Goal: Task Accomplishment & Management: Manage account settings

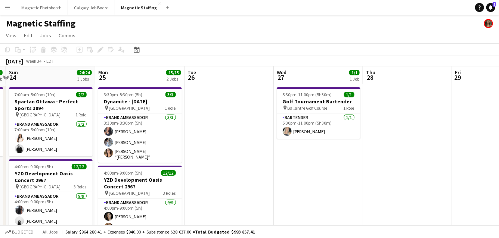
drag, startPoint x: 428, startPoint y: 146, endPoint x: 166, endPoint y: 139, distance: 262.0
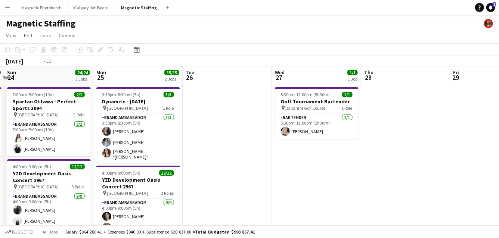
drag, startPoint x: 360, startPoint y: 152, endPoint x: 103, endPoint y: 152, distance: 257.4
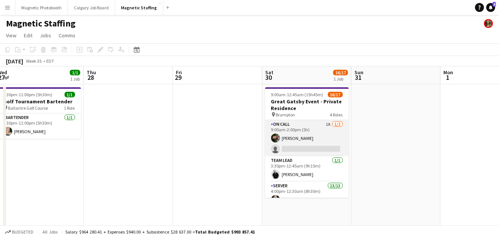
click at [312, 142] on app-card-role "On Call 1A 1/2 9:00am-2:00pm (5h) Mohamad Nassabain single-neutral-actions" at bounding box center [307, 138] width 84 height 36
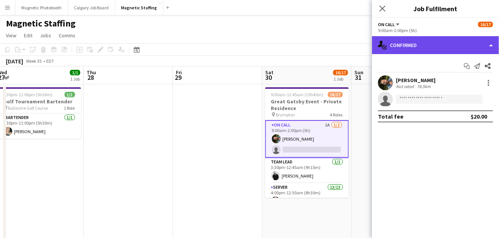
click at [426, 46] on div "single-neutral-actions-check-2 Confirmed" at bounding box center [435, 45] width 127 height 18
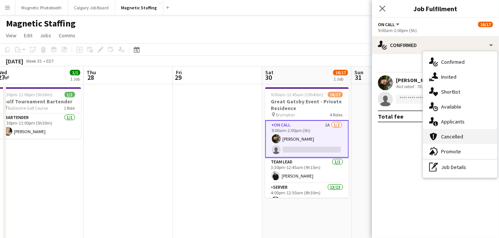
click at [441, 129] on div "cancellation Cancelled" at bounding box center [460, 136] width 74 height 15
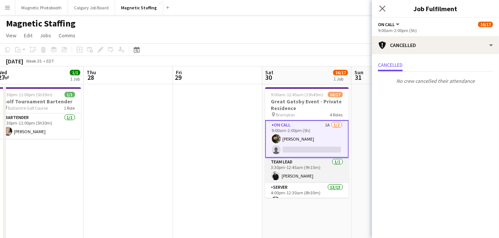
click at [326, 174] on app-card-role "Team Lead 1/1 3:30pm-12:45am (9h15m) jean-philippe roy" at bounding box center [307, 170] width 84 height 25
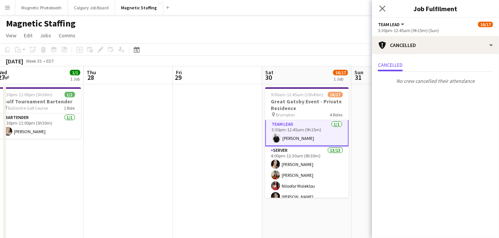
click at [326, 174] on app-card-role "Server 13/13 4:00pm-12:30am (8h30m) Cassandra Tari Katherine Lasso Niloofar Mal…" at bounding box center [307, 223] width 84 height 155
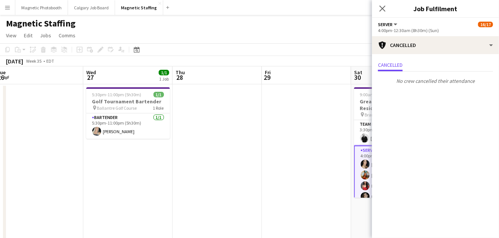
drag, startPoint x: 326, startPoint y: 174, endPoint x: 218, endPoint y: 184, distance: 108.4
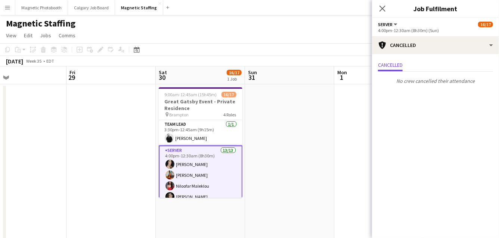
scroll to position [0, 201]
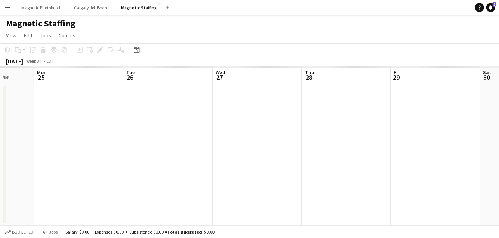
scroll to position [0, 328]
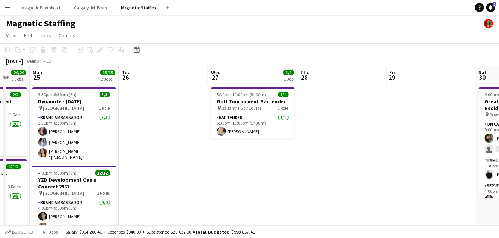
click at [137, 50] on icon at bounding box center [137, 50] width 3 height 3
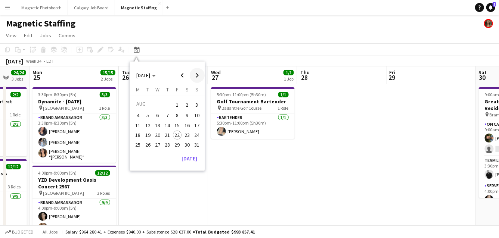
click at [197, 73] on span "Next month" at bounding box center [197, 75] width 15 height 15
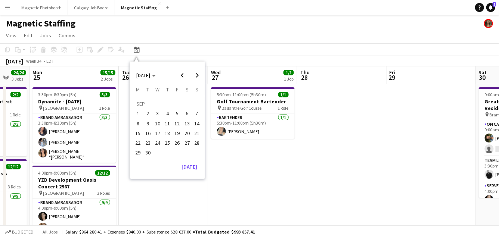
click at [173, 113] on span "5" at bounding box center [177, 113] width 9 height 9
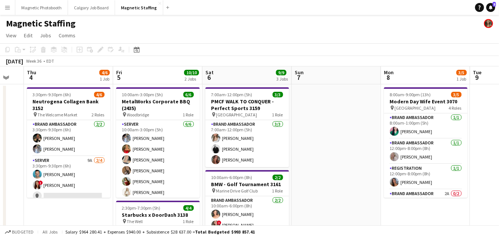
scroll to position [0, 223]
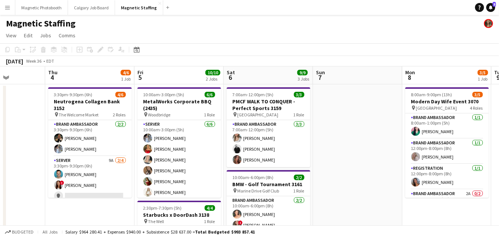
drag, startPoint x: 191, startPoint y: 189, endPoint x: 207, endPoint y: 186, distance: 15.8
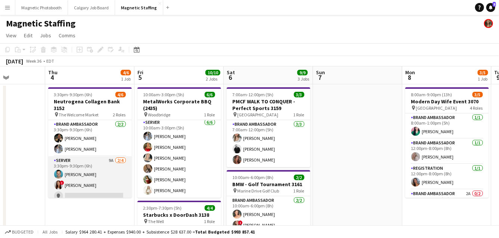
click at [108, 172] on app-card-role "Server 9A [DATE] 3:30pm-9:30pm (6h) [PERSON_NAME] ! [PERSON_NAME] single-neutra…" at bounding box center [90, 186] width 84 height 58
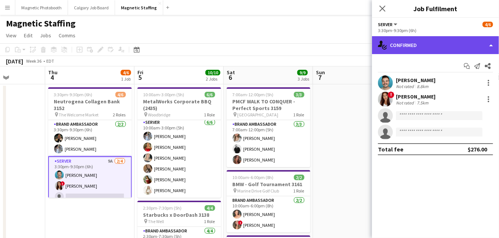
click at [430, 47] on div "single-neutral-actions-check-2 Confirmed" at bounding box center [435, 45] width 127 height 18
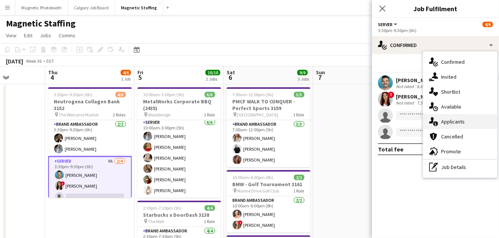
click at [437, 125] on icon at bounding box center [435, 123] width 5 height 5
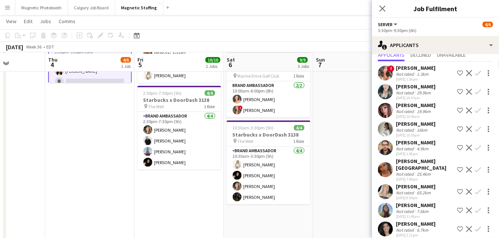
scroll to position [116, 0]
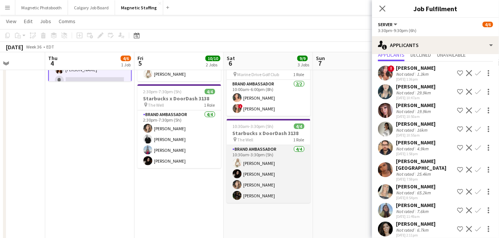
click at [260, 188] on app-card-role "Brand Ambassador [DATE] 10:30am-3:30pm (5h) [PERSON_NAME] [PERSON_NAME] [PERSON…" at bounding box center [269, 174] width 84 height 58
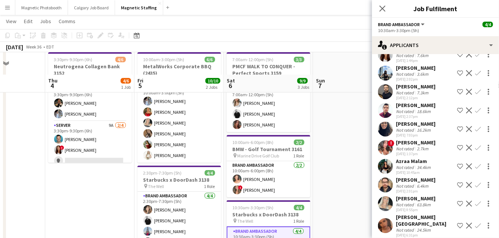
scroll to position [28, 0]
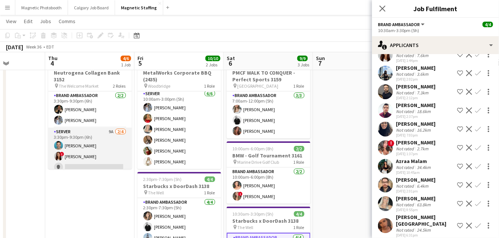
click at [109, 147] on app-card-role "Server 9A [DATE] 3:30pm-9:30pm (6h) [PERSON_NAME] ! [PERSON_NAME] single-neutra…" at bounding box center [90, 157] width 84 height 58
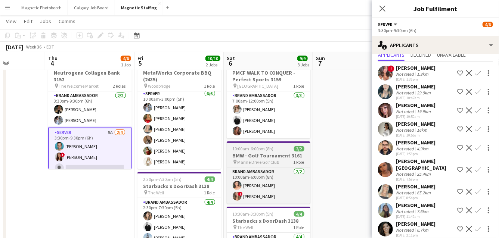
scroll to position [0, 0]
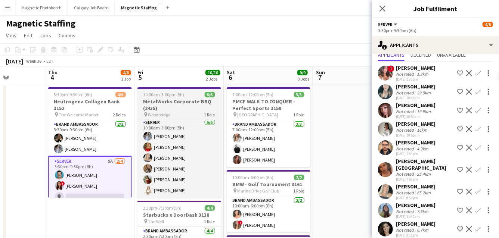
click at [188, 100] on h3 "MetalWorks Corporate BBQ (2435)" at bounding box center [179, 104] width 84 height 13
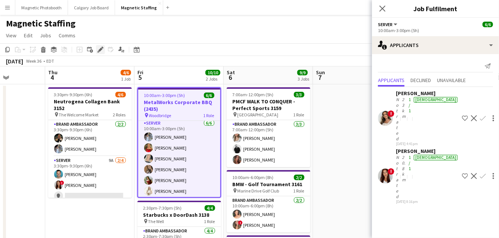
click at [98, 49] on icon "Edit" at bounding box center [100, 50] width 6 height 6
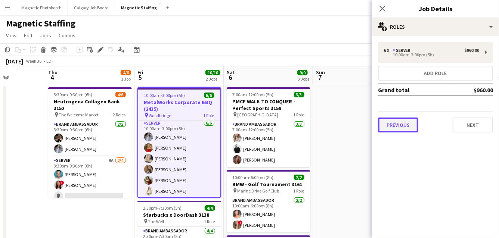
click at [397, 125] on button "Previous" at bounding box center [398, 125] width 40 height 15
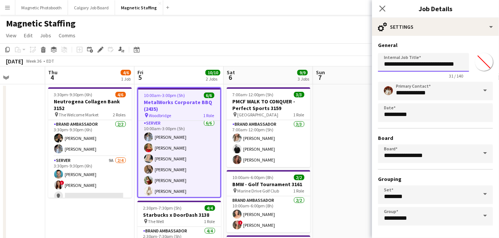
click at [454, 64] on input "**********" at bounding box center [423, 62] width 91 height 19
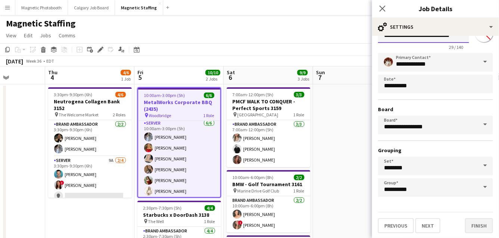
type input "**********"
click at [486, 227] on button "Finish" at bounding box center [479, 226] width 28 height 15
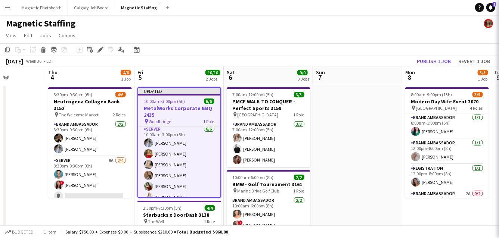
scroll to position [0, 0]
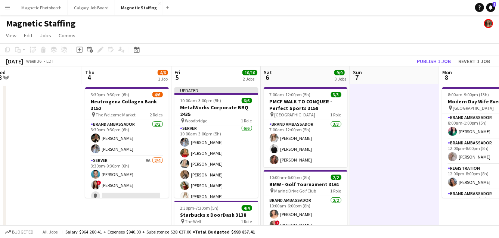
drag, startPoint x: 347, startPoint y: 171, endPoint x: 206, endPoint y: 151, distance: 142.2
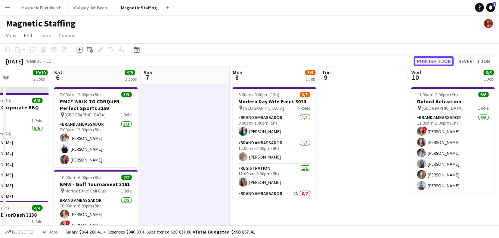
click at [432, 59] on button "Publish 1 job" at bounding box center [434, 61] width 40 height 10
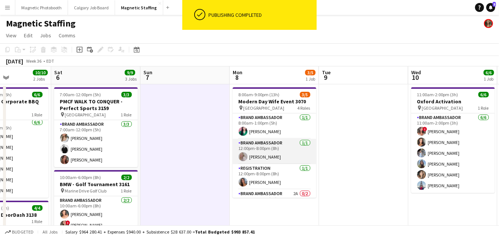
click at [299, 150] on app-card-role "Brand Ambassador [DATE] 12:00pm-8:00pm (8h) [PERSON_NAME]" at bounding box center [275, 151] width 84 height 25
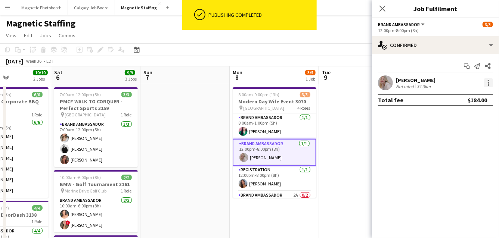
click at [491, 81] on div at bounding box center [488, 82] width 9 height 9
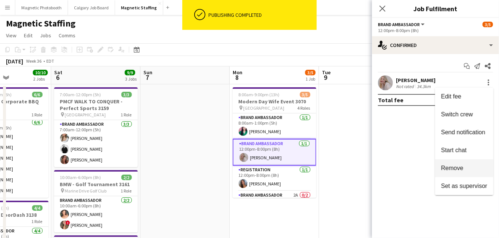
click at [457, 167] on span "Remove" at bounding box center [452, 168] width 22 height 6
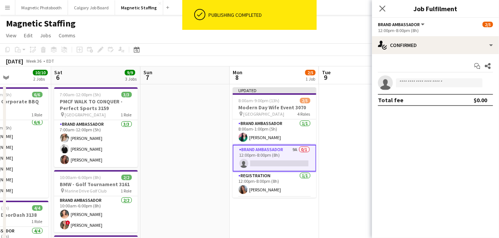
click at [314, 166] on app-card-role "Brand Ambassador 9A 0/1 12:00pm-8:00pm (8h) single-neutral-actions" at bounding box center [275, 158] width 84 height 27
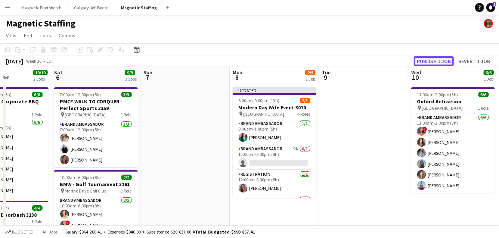
click at [437, 60] on button "Publish 1 job" at bounding box center [434, 61] width 40 height 10
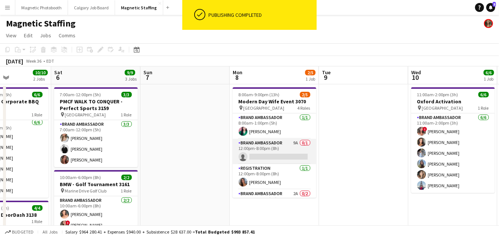
click at [278, 154] on app-card-role "Brand Ambassador 9A 0/1 12:00pm-8:00pm (8h) single-neutral-actions" at bounding box center [275, 151] width 84 height 25
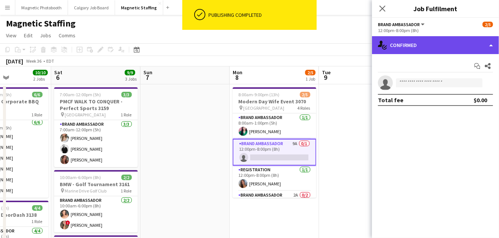
click at [416, 48] on div "single-neutral-actions-check-2 Confirmed" at bounding box center [435, 45] width 127 height 18
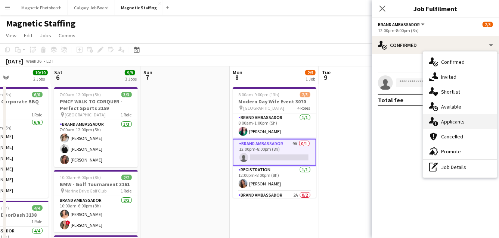
click at [433, 123] on icon at bounding box center [431, 120] width 5 height 6
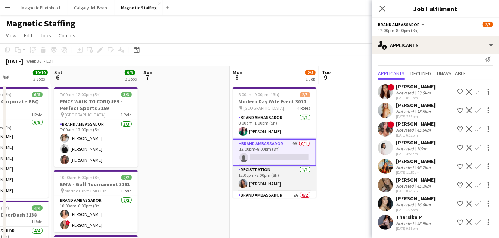
scroll to position [29, 0]
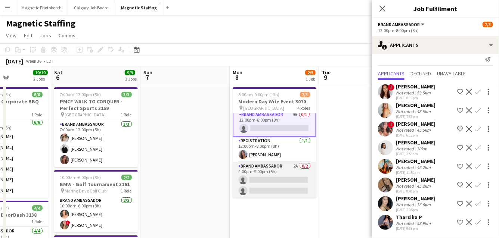
click at [276, 178] on app-card-role "Brand Ambassador 2A 0/2 4:00pm-9:00pm (5h) single-neutral-actions single-neutra…" at bounding box center [275, 180] width 84 height 36
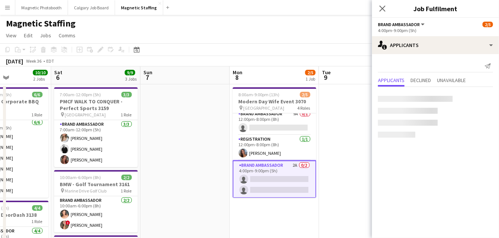
scroll to position [28, 0]
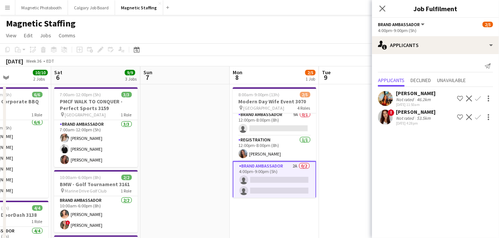
click at [478, 117] on app-icon "Confirm" at bounding box center [478, 117] width 6 height 6
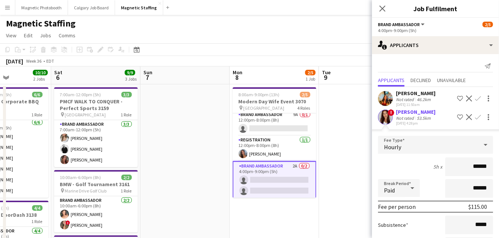
scroll to position [64, 0]
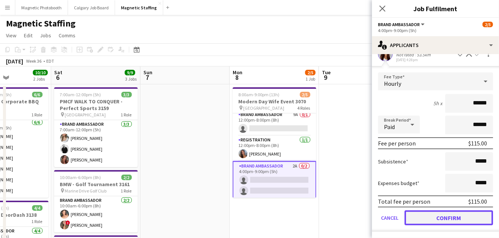
click at [428, 217] on button "Confirm" at bounding box center [449, 218] width 89 height 15
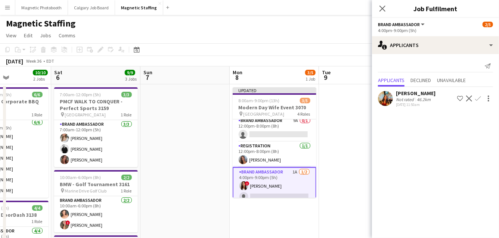
scroll to position [0, 0]
click at [264, 130] on app-card-role "Brand Ambassador 9A 0/1 12:00pm-8:00pm (8h) single-neutral-actions" at bounding box center [275, 129] width 84 height 25
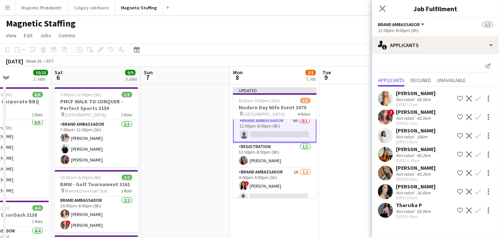
click at [478, 192] on app-icon "Confirm" at bounding box center [478, 192] width 6 height 6
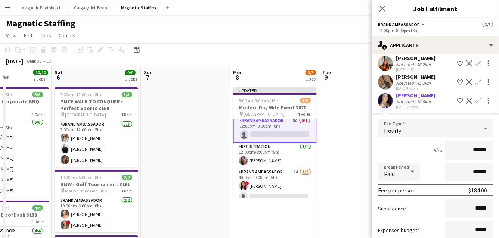
scroll to position [157, 0]
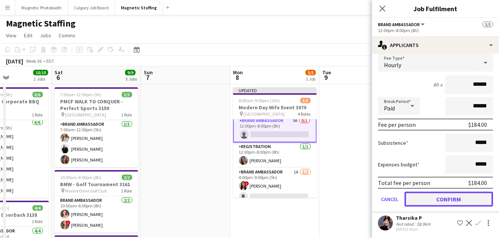
click at [455, 199] on button "Confirm" at bounding box center [449, 199] width 89 height 15
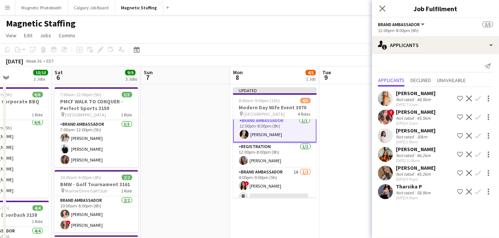
scroll to position [0, 0]
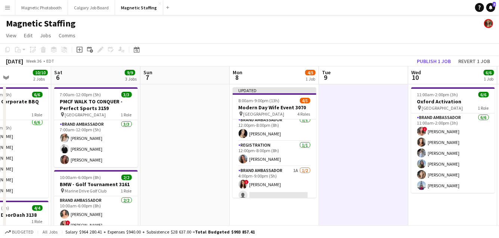
scroll to position [28, 0]
click at [427, 60] on button "Publish 1 job" at bounding box center [434, 61] width 40 height 10
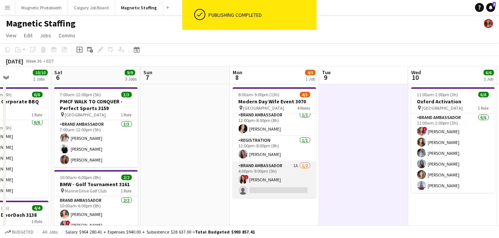
scroll to position [0, 0]
click at [265, 188] on app-card-role "Brand Ambassador 1A [DATE] 4:00pm-9:00pm (5h) ! [PERSON_NAME] single-neutral-ac…" at bounding box center [275, 180] width 84 height 36
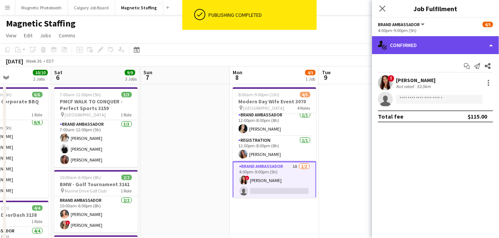
click at [425, 46] on div "single-neutral-actions-check-2 Confirmed" at bounding box center [435, 45] width 127 height 18
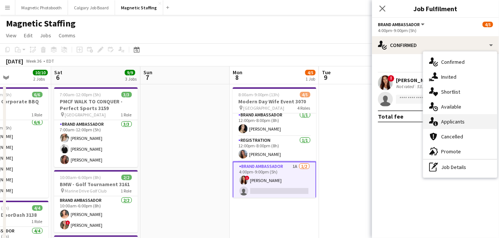
click at [443, 122] on div "single-neutral-actions-information Applicants" at bounding box center [460, 121] width 74 height 15
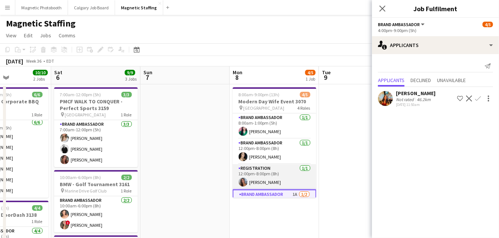
click at [259, 136] on app-card-role "Brand Ambassador [DATE] 8:00am-1:00pm (5h) [PERSON_NAME]" at bounding box center [275, 126] width 84 height 25
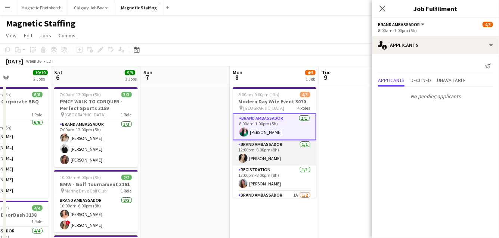
click at [280, 164] on app-card-role "Brand Ambassador [DATE] 12:00pm-8:00pm (8h) [PERSON_NAME]" at bounding box center [275, 152] width 84 height 25
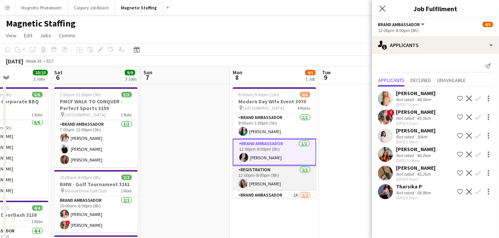
click at [270, 182] on app-card-role "Registration [DATE] 12:00pm-8:00pm (8h) [PERSON_NAME]" at bounding box center [275, 178] width 84 height 25
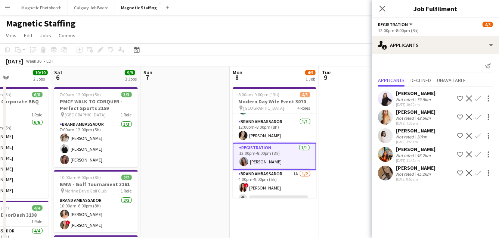
scroll to position [23, 0]
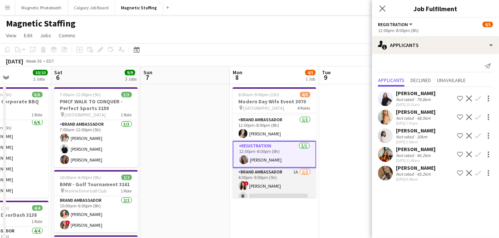
click at [266, 190] on app-card-role "Brand Ambassador 1A [DATE] 4:00pm-9:00pm (5h) ! [PERSON_NAME] single-neutral-ac…" at bounding box center [275, 186] width 84 height 36
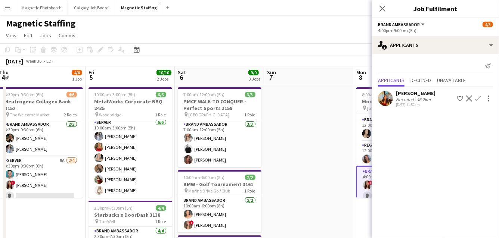
drag, startPoint x: 201, startPoint y: 183, endPoint x: 324, endPoint y: 154, distance: 126.5
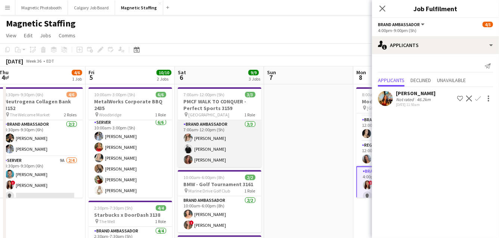
click at [213, 161] on app-card-role "Brand Ambassador [DATE] 7:00am-12:00pm (5h) [PERSON_NAME] [PERSON_NAME] [PERSON…" at bounding box center [220, 143] width 84 height 47
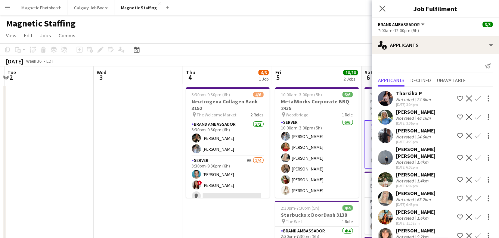
scroll to position [0, 232]
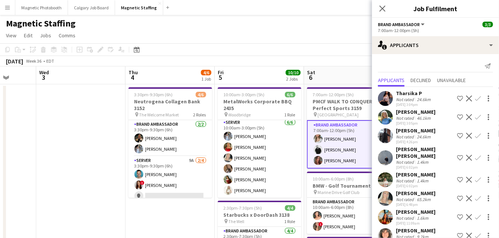
drag, startPoint x: 213, startPoint y: 161, endPoint x: 342, endPoint y: 153, distance: 128.8
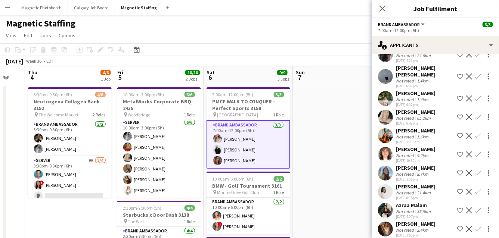
drag, startPoint x: 313, startPoint y: 170, endPoint x: 199, endPoint y: 191, distance: 116.7
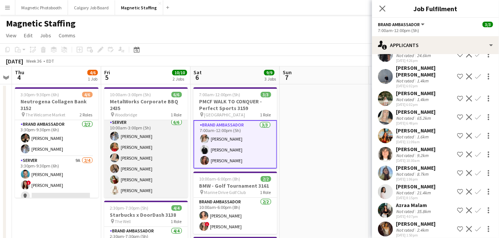
click at [142, 166] on app-card-role "Server [DATE] 10:00am-3:00pm (5h) [PERSON_NAME] [PERSON_NAME] [PERSON_NAME] [PE…" at bounding box center [146, 158] width 84 height 80
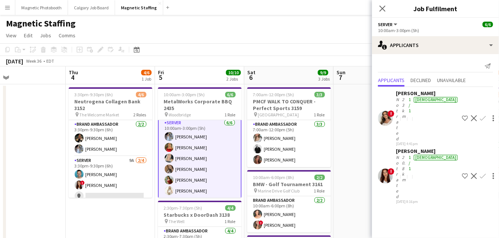
scroll to position [0, 178]
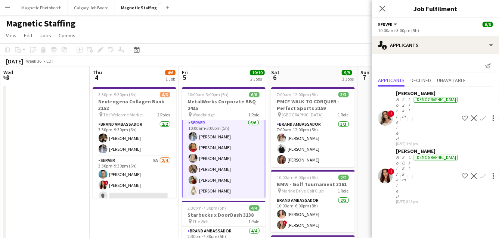
drag, startPoint x: 222, startPoint y: 170, endPoint x: 300, endPoint y: 165, distance: 77.9
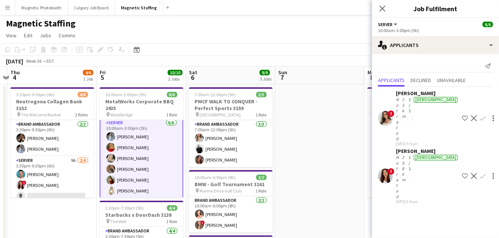
drag, startPoint x: 287, startPoint y: 100, endPoint x: 84, endPoint y: 125, distance: 204.8
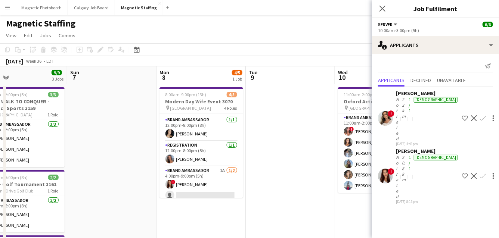
drag, startPoint x: 227, startPoint y: 127, endPoint x: 125, endPoint y: 127, distance: 102.0
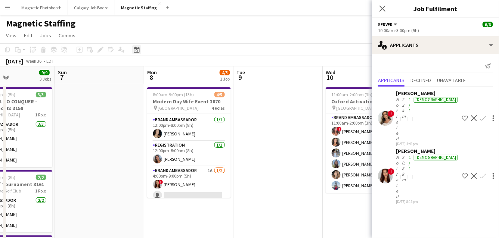
click at [139, 51] on icon at bounding box center [137, 50] width 6 height 6
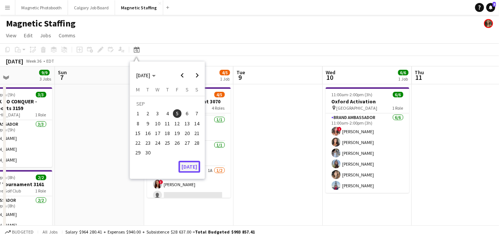
click at [195, 162] on button "[DATE]" at bounding box center [190, 167] width 22 height 12
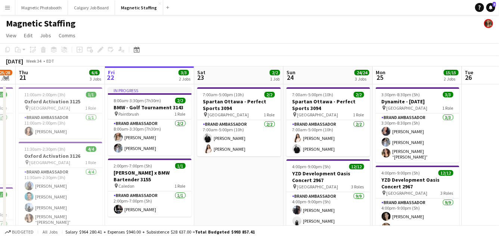
drag, startPoint x: 302, startPoint y: 153, endPoint x: 215, endPoint y: 155, distance: 87.1
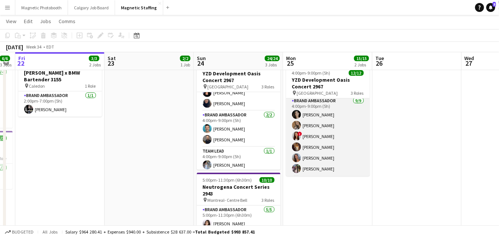
scroll to position [0, 0]
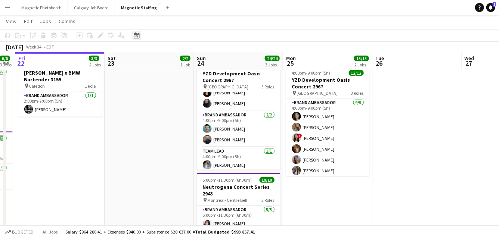
click at [140, 36] on div "Date picker" at bounding box center [136, 35] width 9 height 9
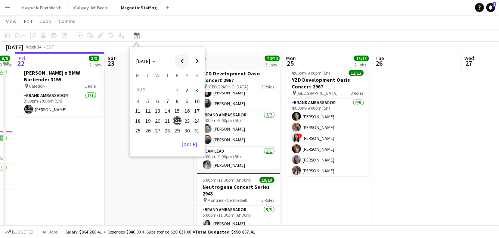
click at [186, 62] on span "Previous month" at bounding box center [182, 61] width 15 height 15
click at [155, 129] on span "23" at bounding box center [157, 128] width 9 height 9
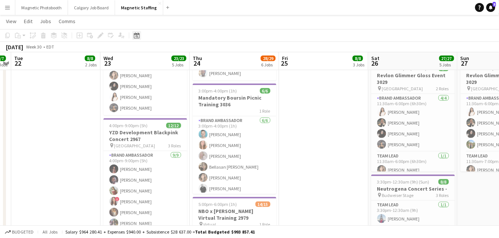
click at [134, 35] on icon "Date picker" at bounding box center [137, 35] width 6 height 6
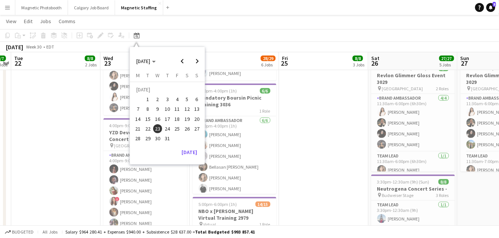
click at [189, 107] on span "12" at bounding box center [187, 109] width 9 height 9
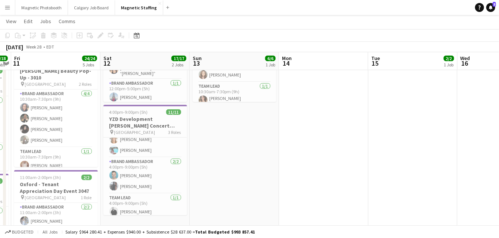
scroll to position [83, 0]
click at [136, 32] on div "Date picker" at bounding box center [136, 35] width 9 height 9
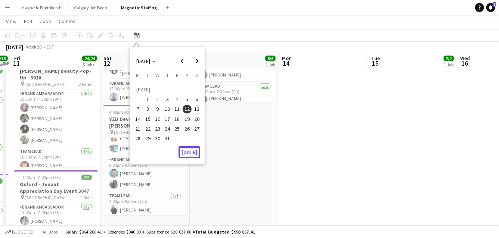
click at [191, 152] on button "[DATE]" at bounding box center [190, 152] width 22 height 12
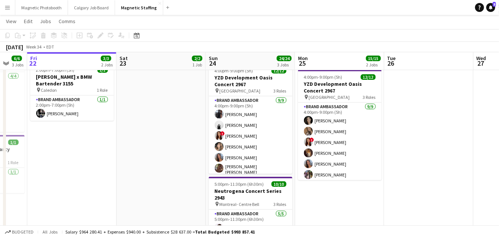
drag, startPoint x: 299, startPoint y: 155, endPoint x: 226, endPoint y: 165, distance: 74.3
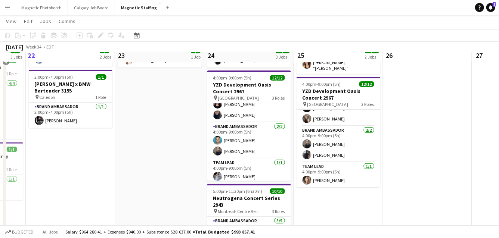
scroll to position [89, 0]
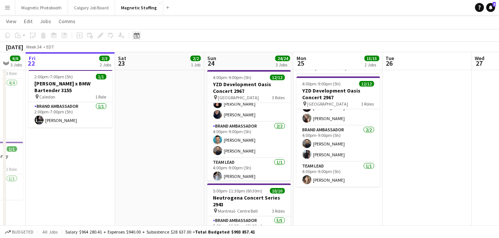
click at [134, 34] on icon at bounding box center [137, 35] width 6 height 6
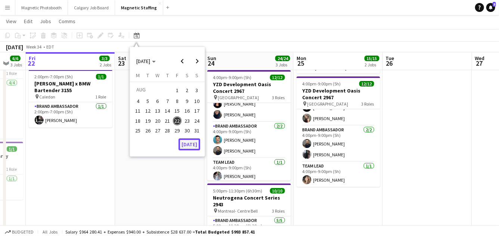
click at [191, 141] on button "[DATE]" at bounding box center [190, 145] width 22 height 12
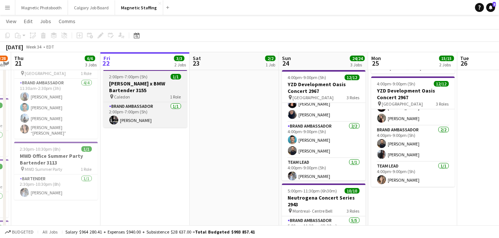
click at [126, 82] on h3 "[PERSON_NAME] x BMW Bartender 3155" at bounding box center [145, 86] width 84 height 13
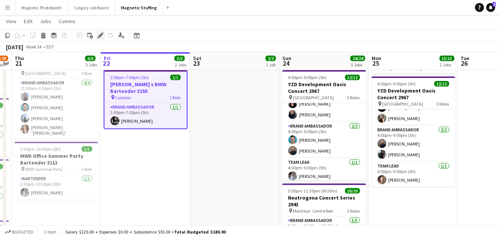
click at [99, 34] on icon "Edit" at bounding box center [100, 35] width 6 height 6
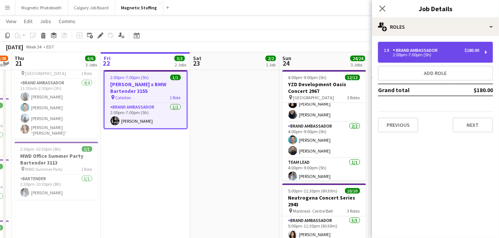
click at [417, 54] on div "2:00pm-7:00pm (5h)" at bounding box center [431, 55] width 95 height 4
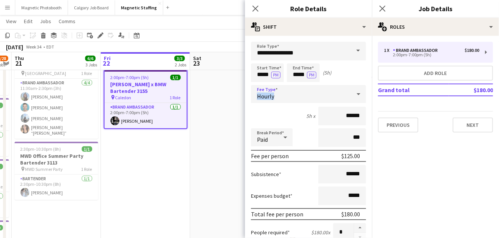
click at [291, 92] on div "Hourly" at bounding box center [301, 94] width 100 height 18
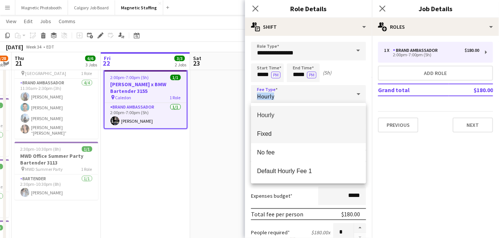
click at [272, 131] on span "Fixed" at bounding box center [308, 133] width 103 height 7
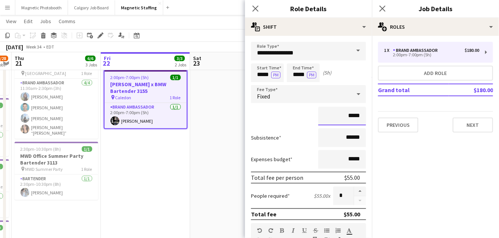
drag, startPoint x: 346, startPoint y: 117, endPoint x: 294, endPoint y: 116, distance: 52.3
click at [298, 117] on div "*****" at bounding box center [308, 116] width 115 height 19
type input "******"
drag, startPoint x: 362, startPoint y: 138, endPoint x: 293, endPoint y: 130, distance: 69.6
click at [296, 133] on div "Subsistence ******" at bounding box center [308, 138] width 115 height 19
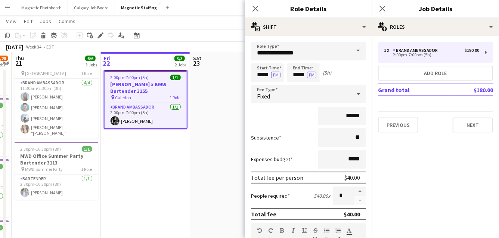
click at [360, 137] on input "**" at bounding box center [342, 138] width 48 height 19
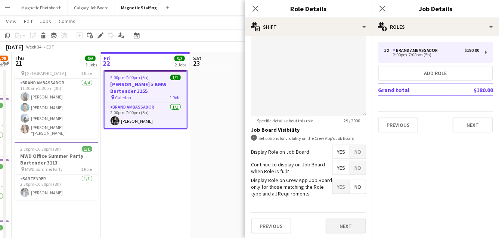
type input "*****"
click at [350, 224] on button "Next" at bounding box center [346, 226] width 40 height 15
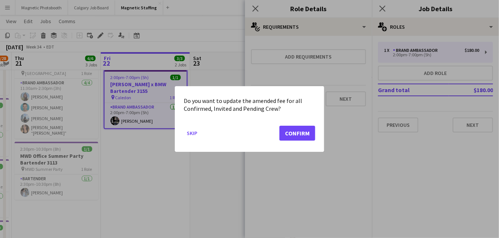
scroll to position [0, 0]
click at [312, 133] on button "Confirm" at bounding box center [297, 133] width 36 height 15
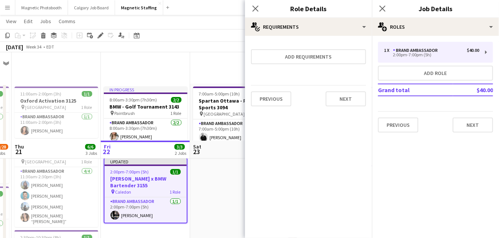
scroll to position [89, 0]
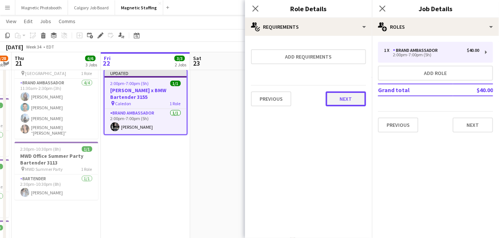
click at [351, 92] on button "Next" at bounding box center [346, 99] width 40 height 15
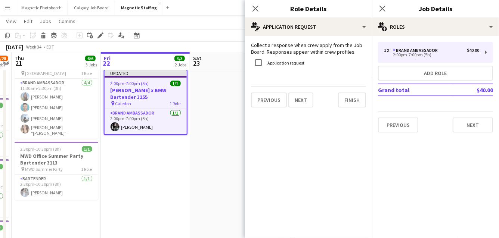
click at [351, 92] on div "Previous Next Finish" at bounding box center [308, 96] width 115 height 21
click at [355, 96] on button "Finish" at bounding box center [352, 100] width 28 height 15
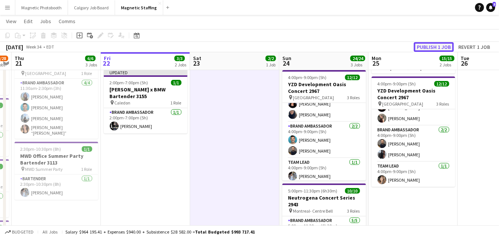
click at [440, 46] on button "Publish 1 job" at bounding box center [434, 47] width 40 height 10
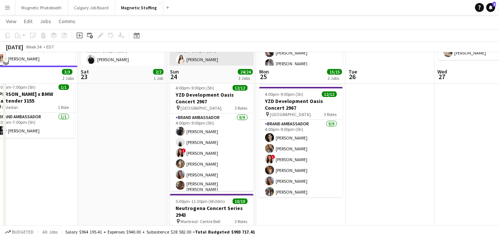
scroll to position [104, 0]
